Goal: Use online tool/utility: Use online tool/utility

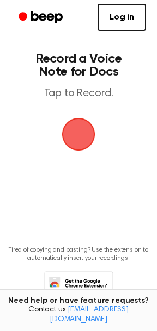
click at [85, 133] on span "button" at bounding box center [78, 134] width 30 height 30
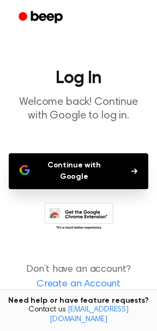
click at [86, 169] on button "Continue with Google" at bounding box center [78, 171] width 139 height 36
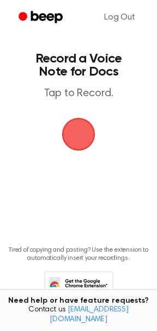
click at [78, 143] on span "button" at bounding box center [78, 134] width 30 height 30
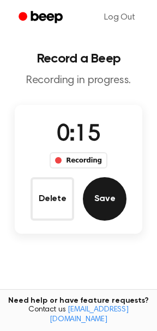
click at [111, 203] on button "Save" at bounding box center [105, 199] width 44 height 44
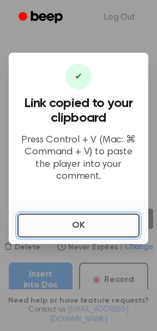
click at [84, 221] on button "OK" at bounding box center [78, 226] width 122 height 24
